Goal: Task Accomplishment & Management: Manage account settings

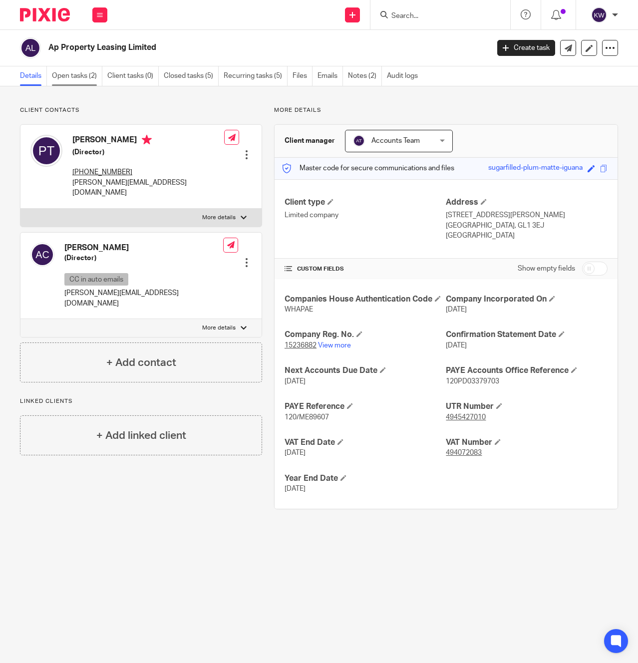
click at [85, 74] on link "Open tasks (2)" at bounding box center [77, 75] width 50 height 19
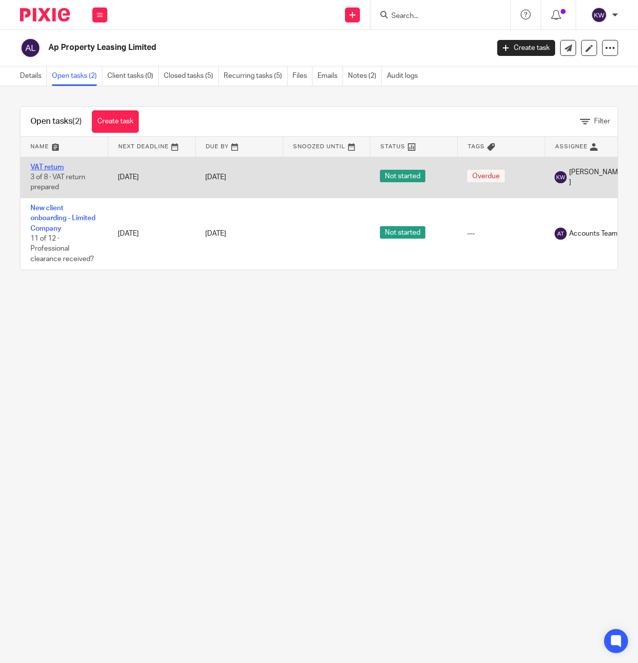
click at [41, 169] on link "VAT return" at bounding box center [46, 167] width 33 height 7
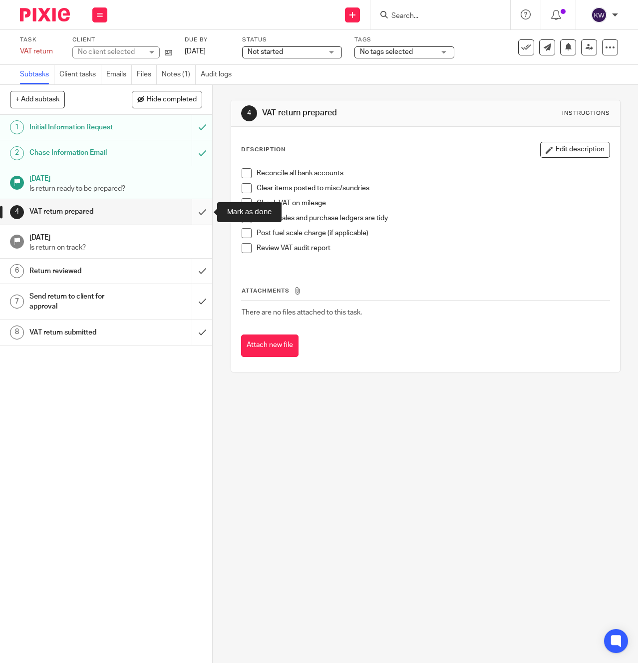
click at [200, 210] on input "submit" at bounding box center [106, 211] width 212 height 25
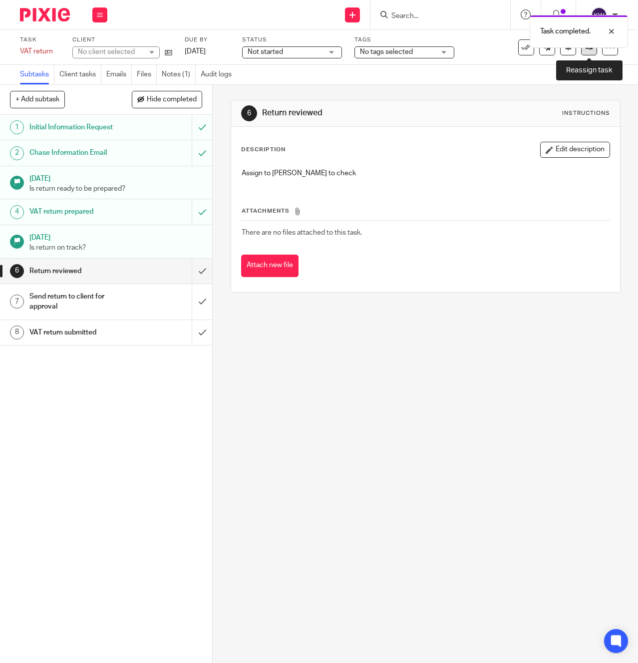
click at [592, 51] on link at bounding box center [589, 47] width 16 height 16
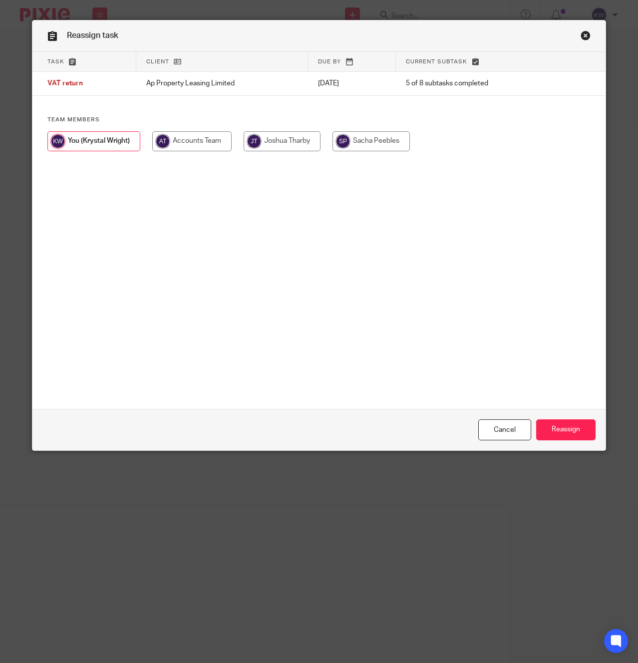
click at [296, 148] on input "radio" at bounding box center [282, 141] width 77 height 20
radio input "true"
click at [564, 425] on input "Reassign" at bounding box center [565, 429] width 59 height 21
